Goal: Find specific page/section: Find specific page/section

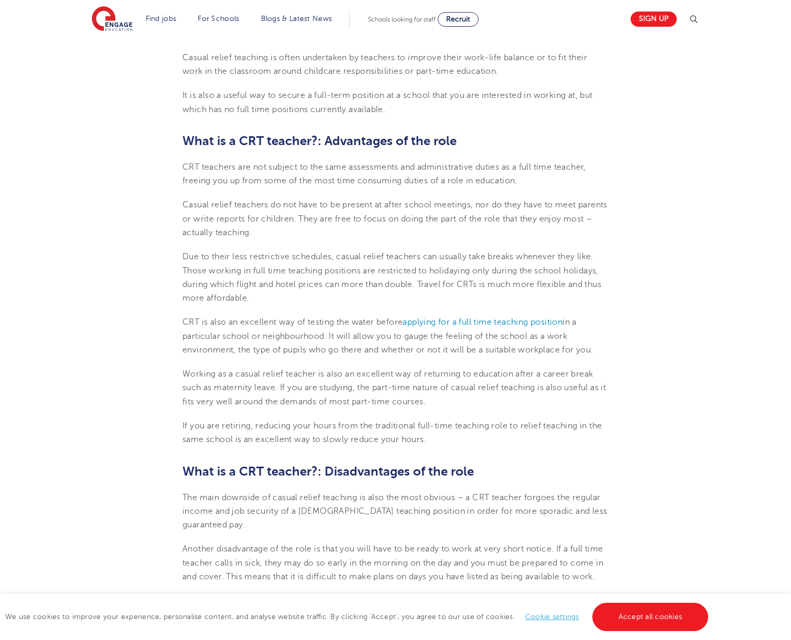
scroll to position [475, 0]
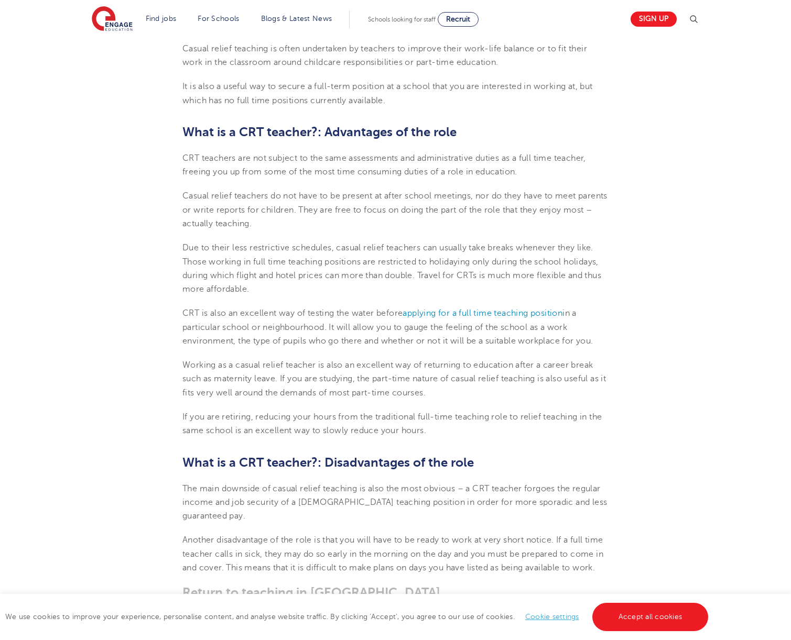
click at [554, 617] on link "Cookie settings" at bounding box center [552, 617] width 54 height 8
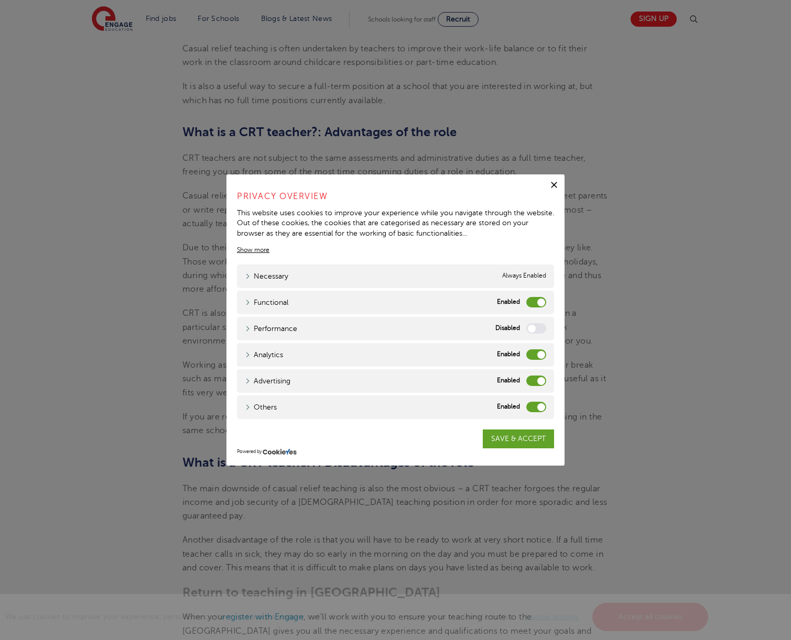
click at [528, 378] on label "Advertising" at bounding box center [536, 381] width 20 height 10
click at [0, 0] on input "Advertising" at bounding box center [0, 0] width 0 height 0
click at [528, 404] on label "Others" at bounding box center [536, 407] width 20 height 10
click at [0, 0] on input "Others" at bounding box center [0, 0] width 0 height 0
click at [278, 355] on link "Analytics" at bounding box center [264, 354] width 38 height 11
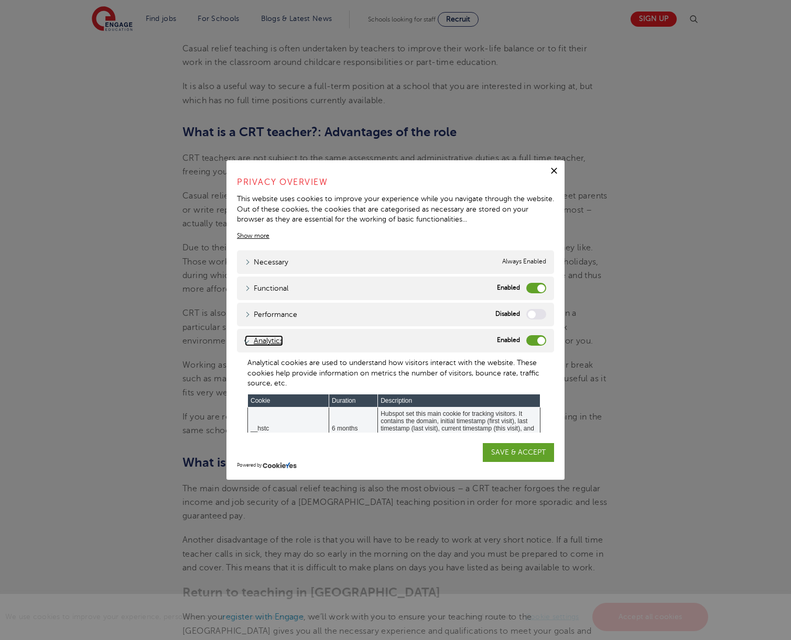
click at [273, 339] on link "Analytics" at bounding box center [264, 340] width 38 height 11
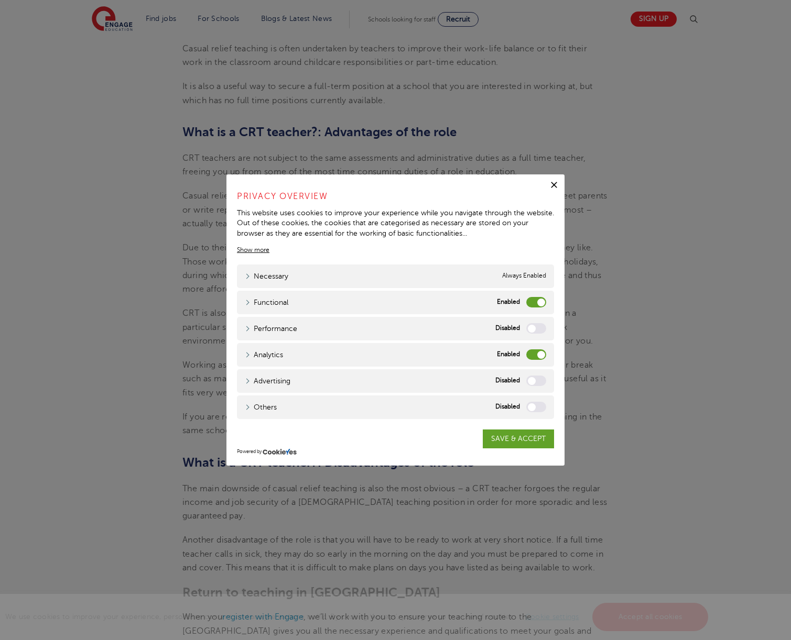
click at [532, 354] on label "Analytics" at bounding box center [536, 354] width 20 height 10
click at [0, 0] on input "Analytics" at bounding box center [0, 0] width 0 height 0
click at [522, 433] on link "SAVE & ACCEPT" at bounding box center [517, 439] width 71 height 19
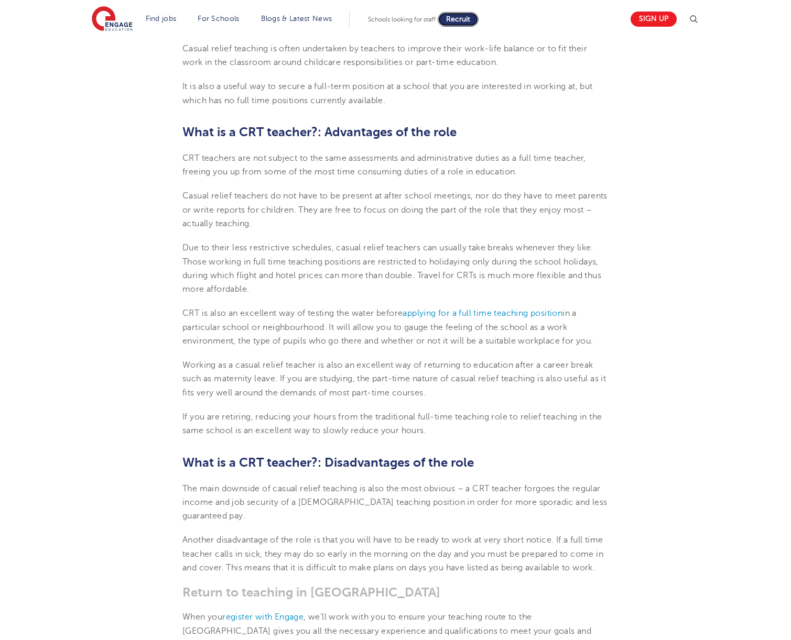
click at [470, 22] on span "Recruit" at bounding box center [458, 19] width 24 height 8
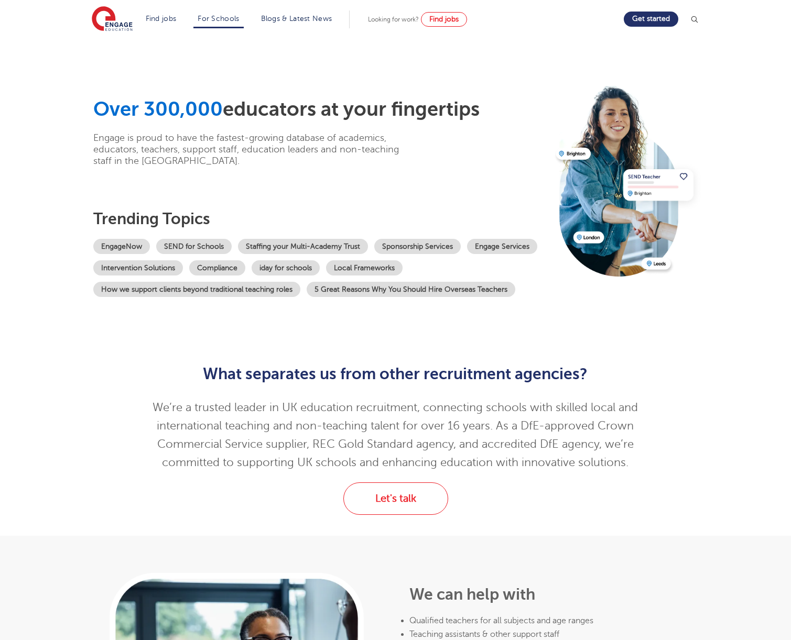
click at [499, 505] on div "Let's talk" at bounding box center [395, 498] width 635 height 32
